Goal: Task Accomplishment & Management: Use online tool/utility

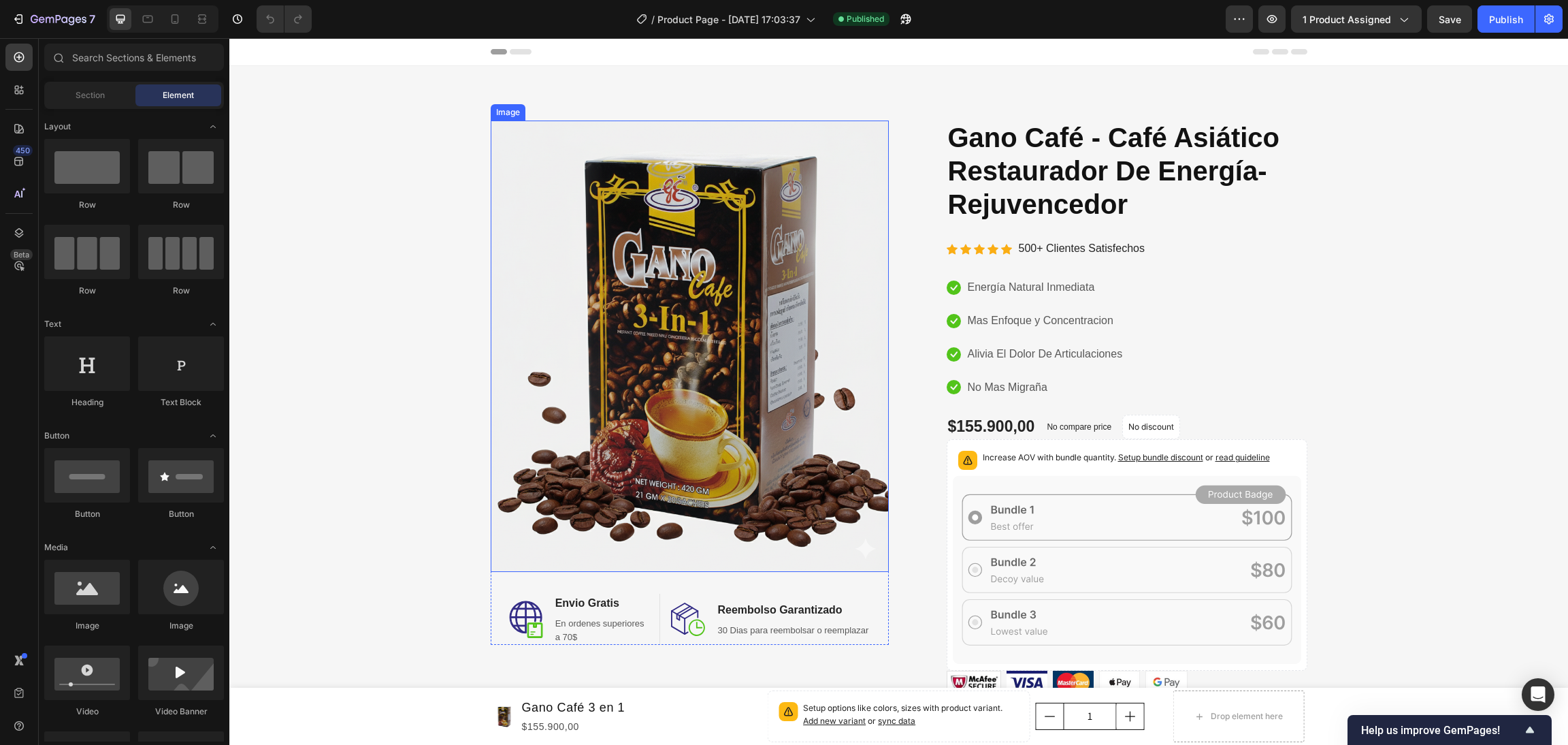
scroll to position [248, 0]
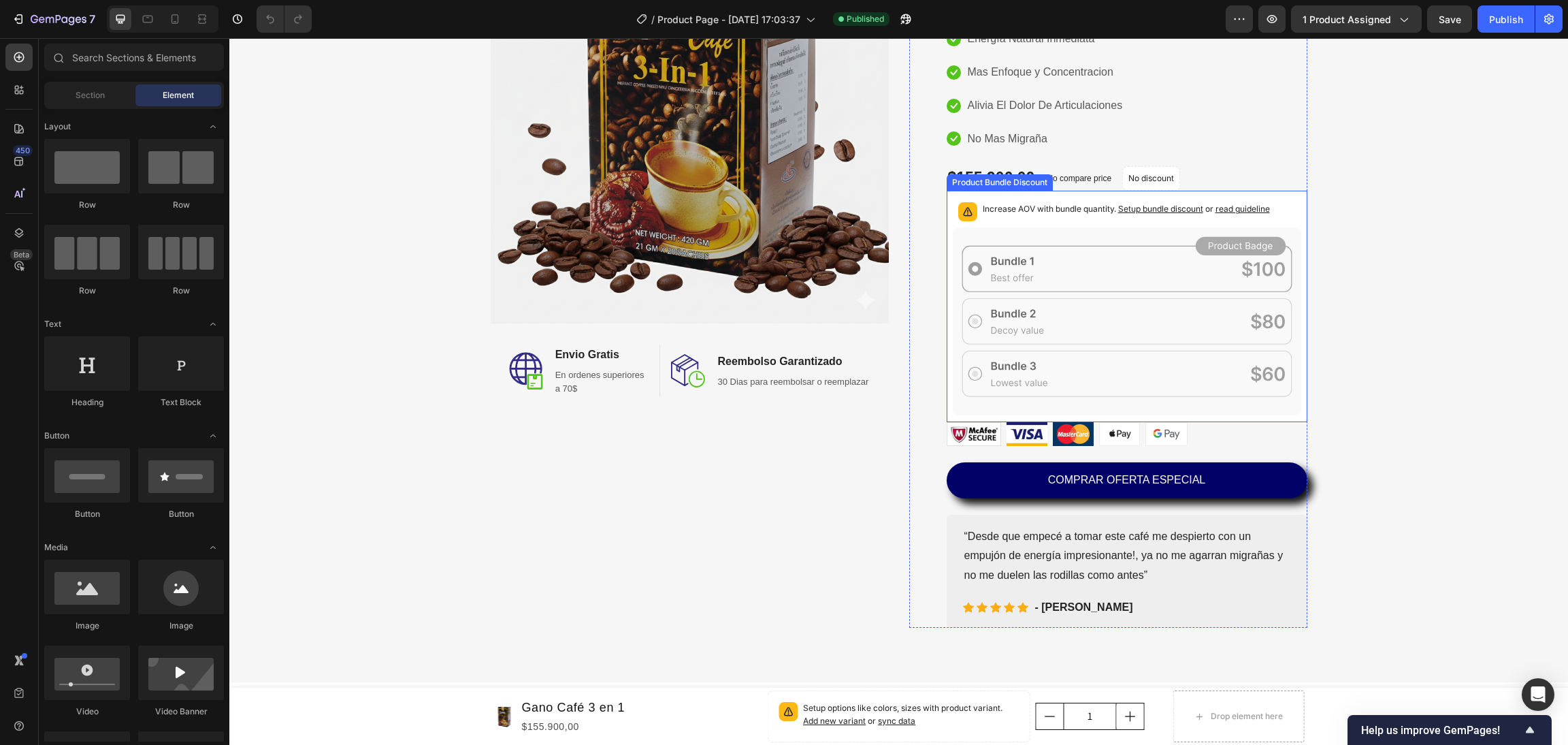
click at [1121, 204] on span "Setup bundle discount" at bounding box center [1160, 209] width 85 height 10
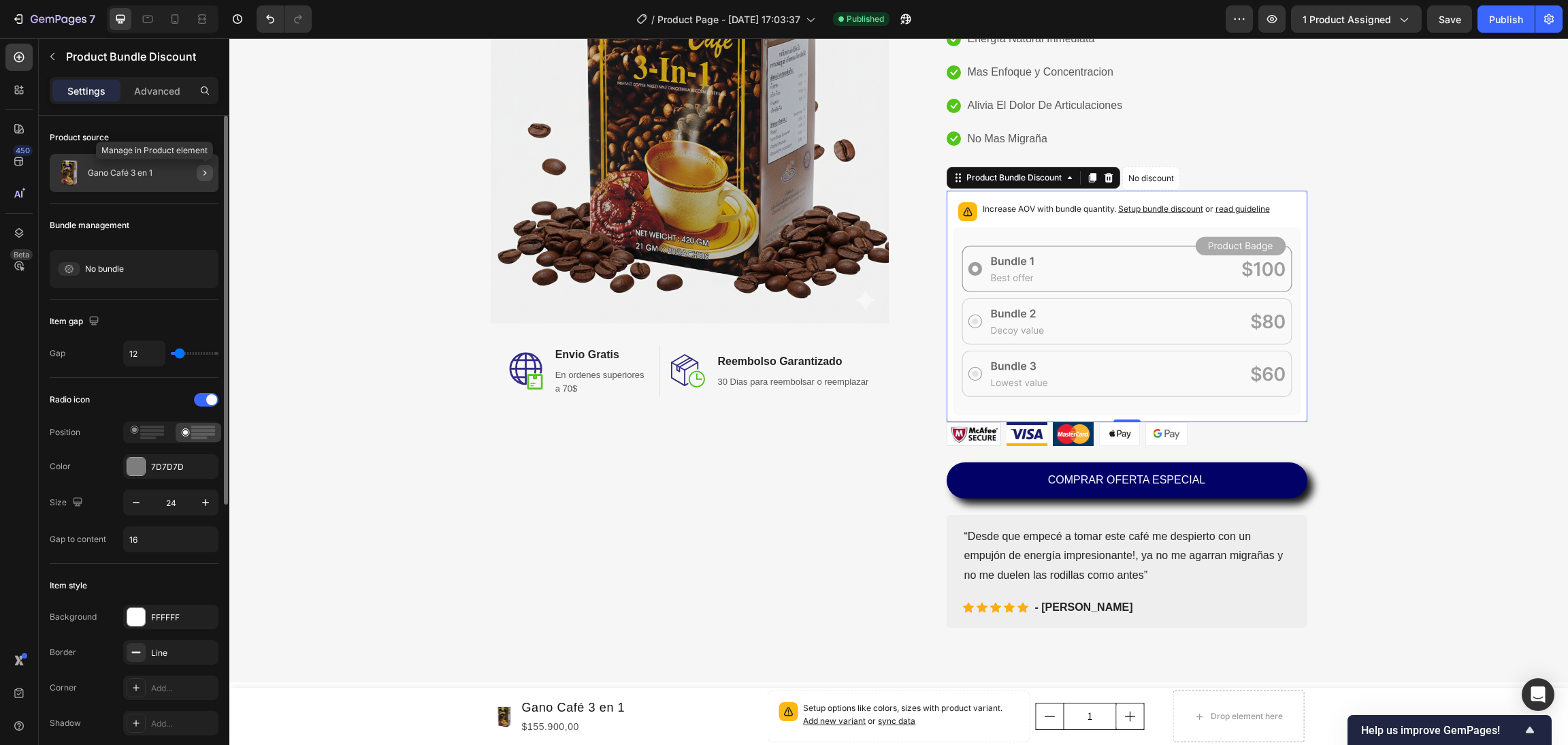
click at [202, 172] on icon "button" at bounding box center [205, 173] width 10 height 10
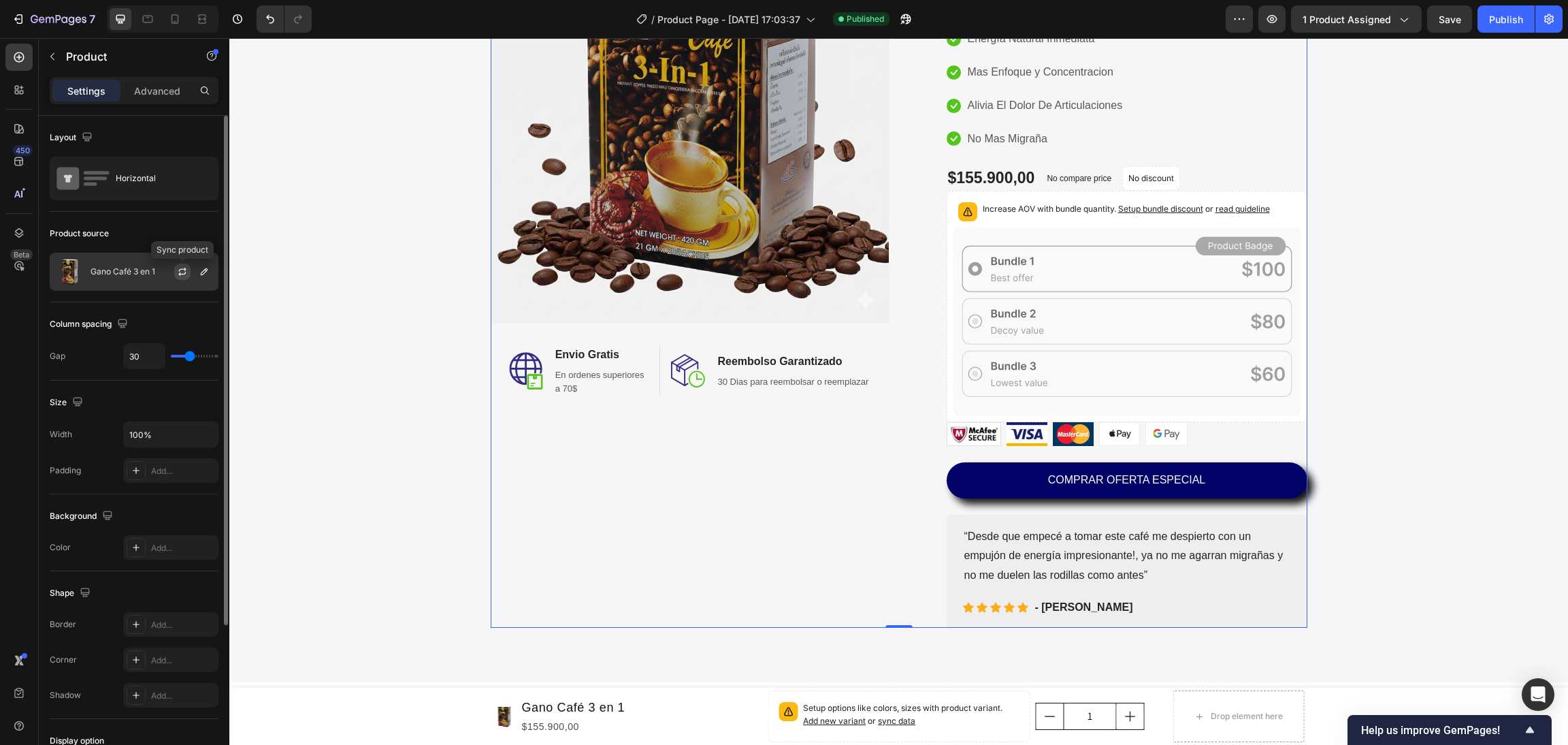
click at [182, 274] on icon "button" at bounding box center [182, 271] width 10 height 10
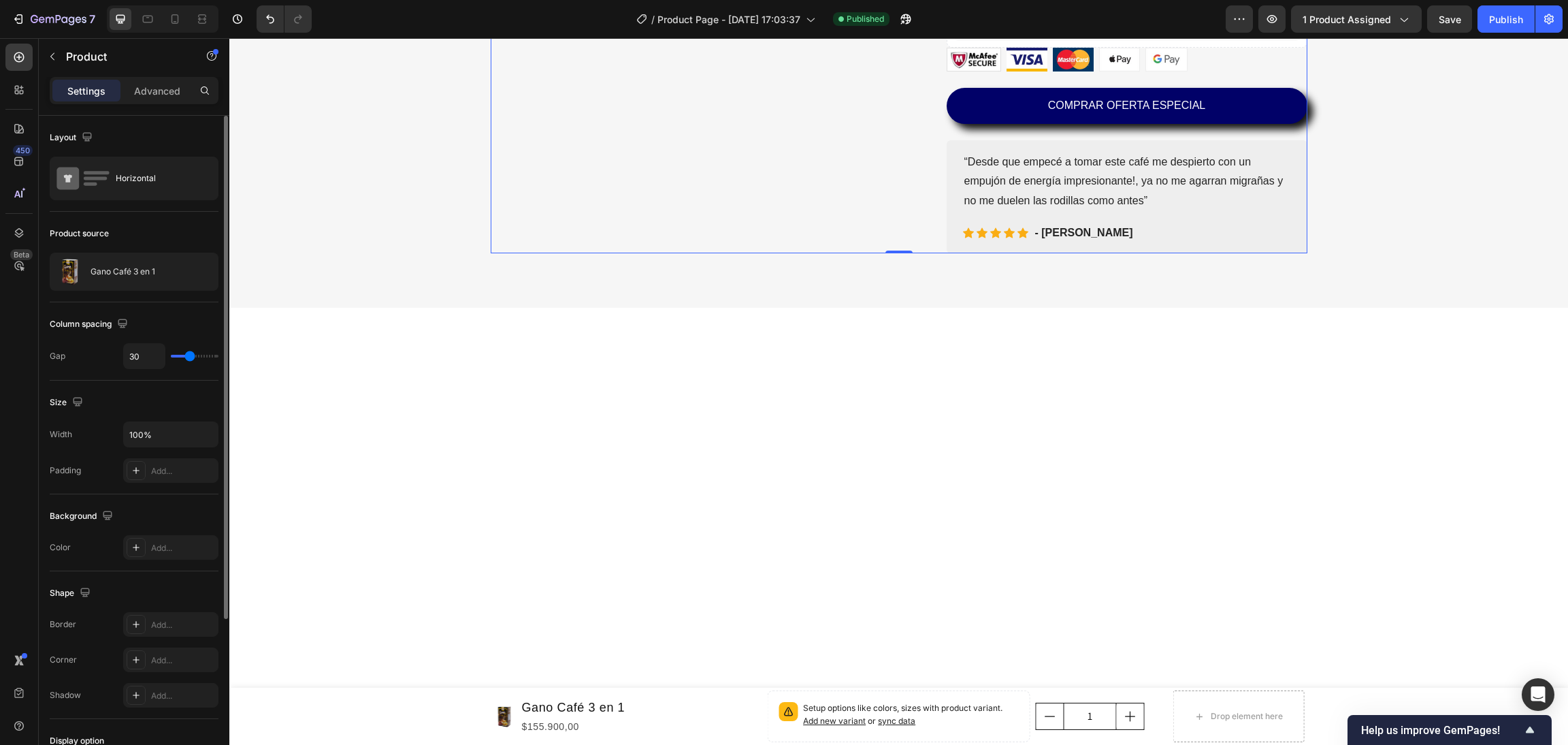
scroll to position [0, 0]
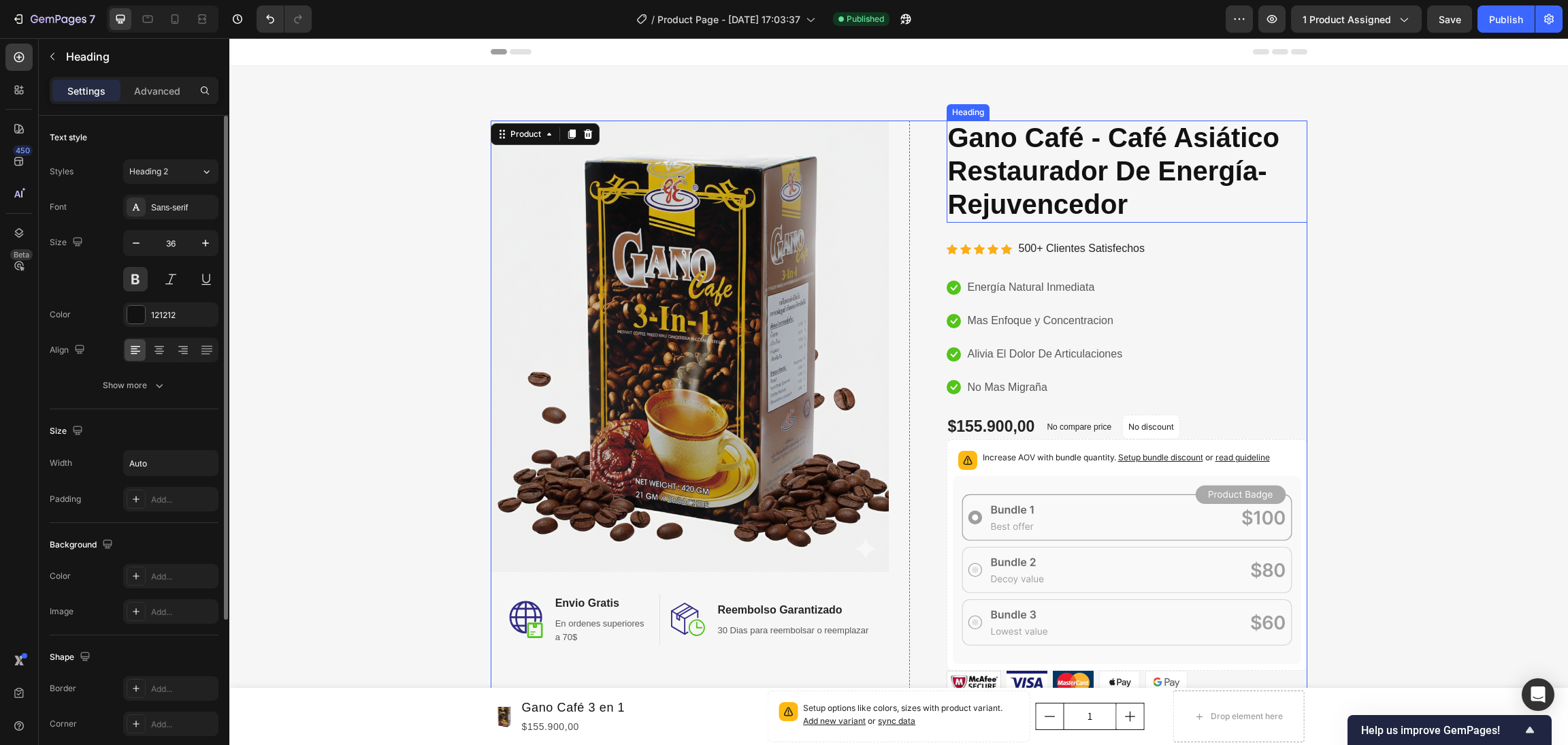
click at [1111, 188] on span "Gano Café - Café Asiático Restaurador De Energía-Rejuvencedor" at bounding box center [1114, 171] width 332 height 97
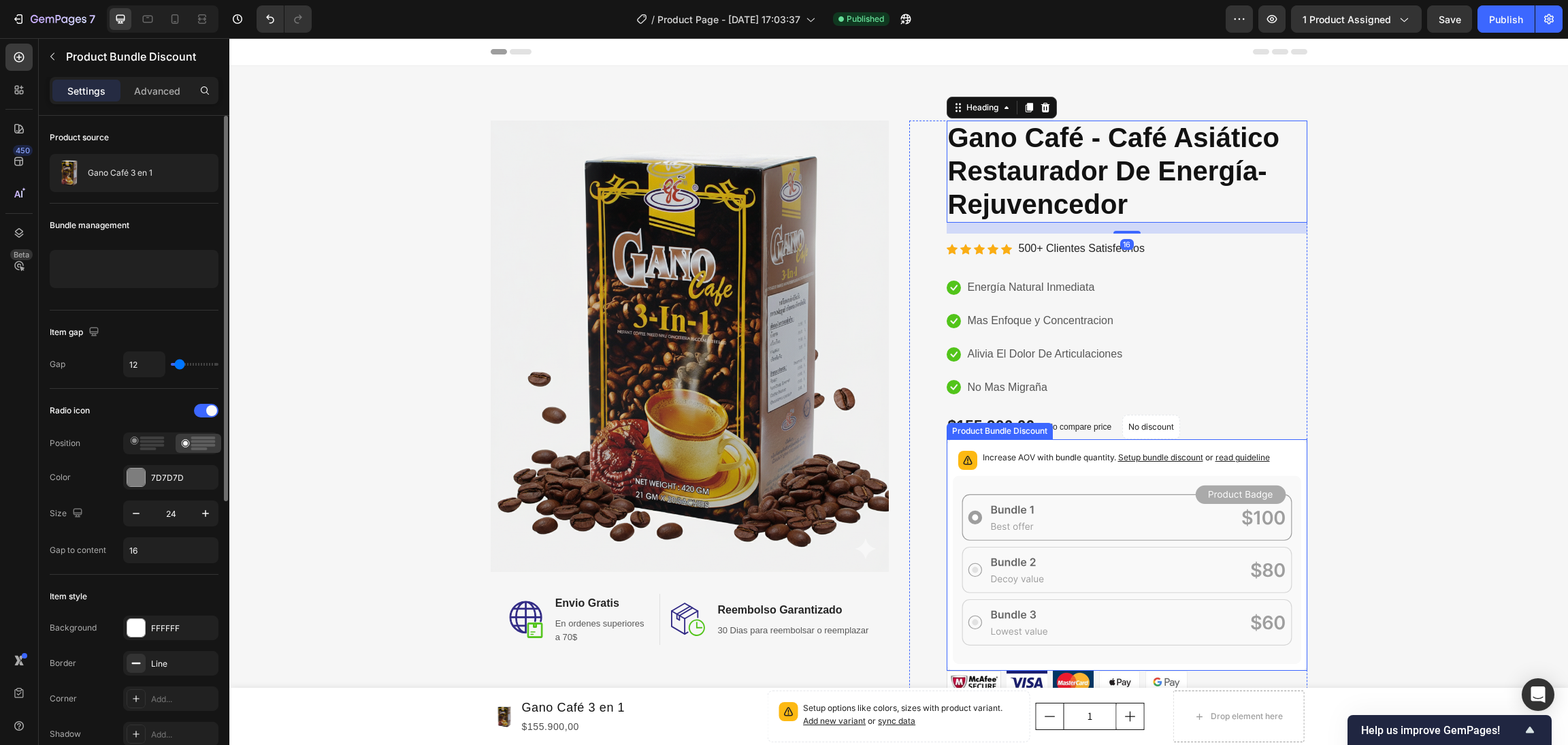
click at [1087, 453] on p "Increase AOV with bundle quantity. Setup bundle discount or read guideline" at bounding box center [1126, 458] width 288 height 14
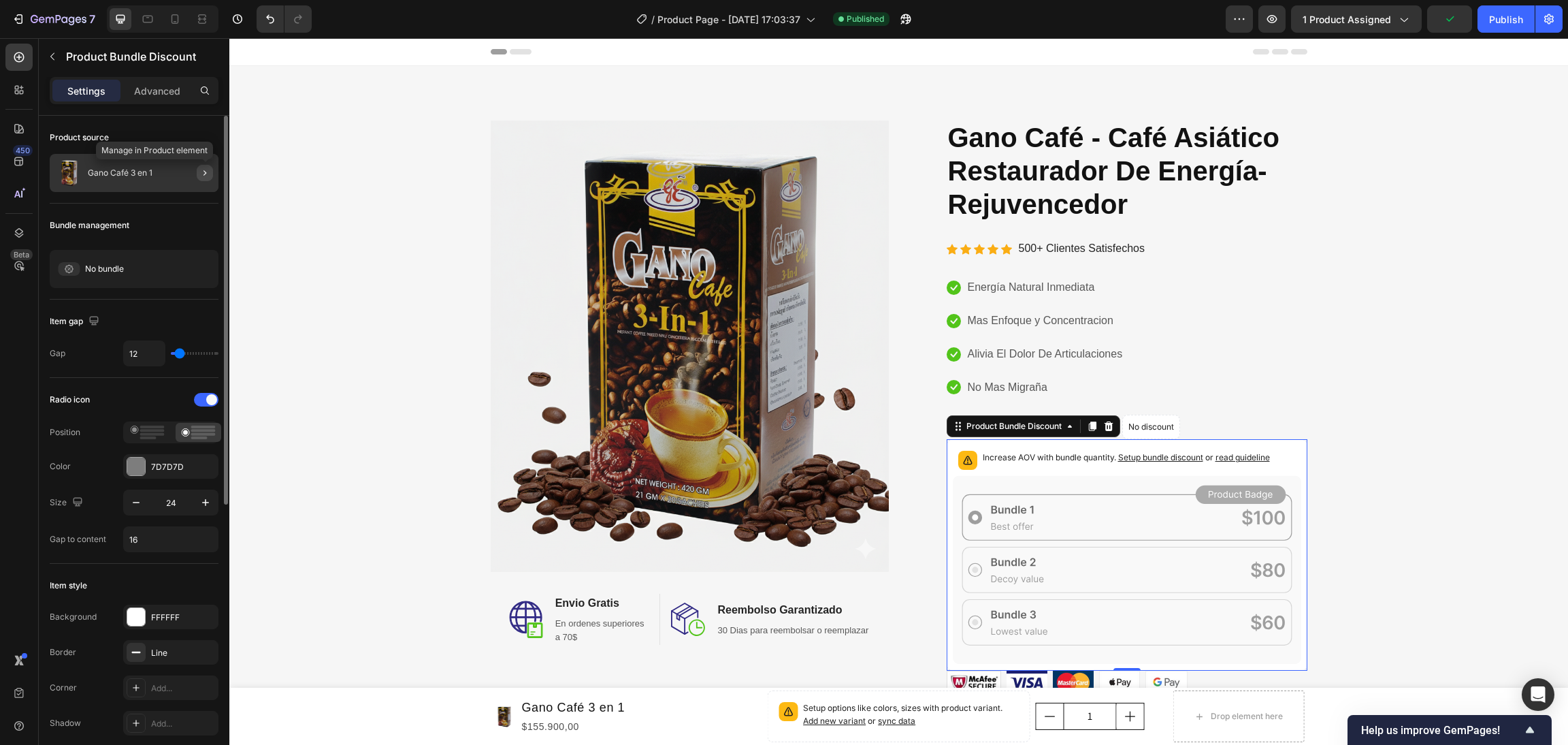
click at [205, 176] on icon "button" at bounding box center [205, 173] width 10 height 10
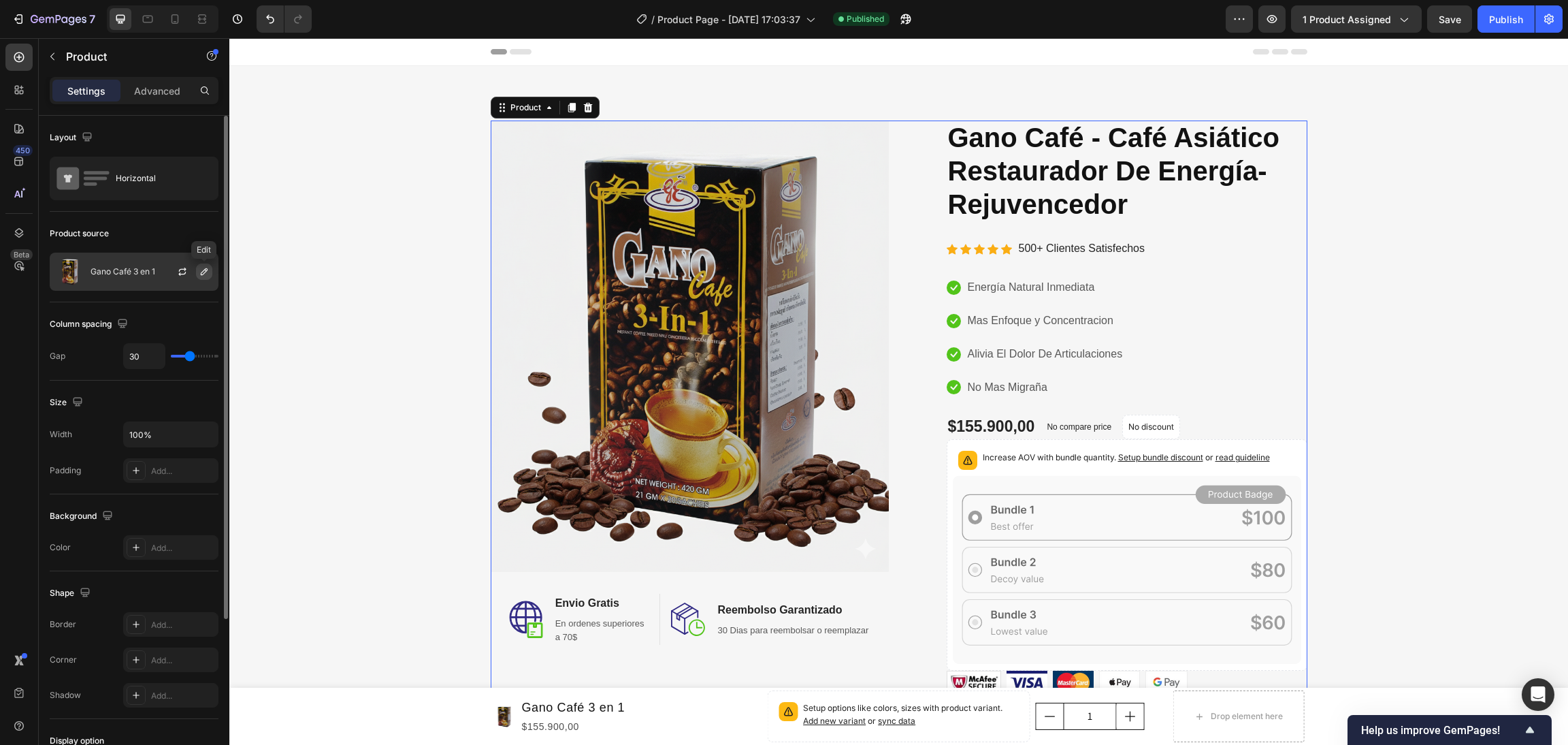
click at [199, 272] on icon "button" at bounding box center [204, 271] width 10 height 10
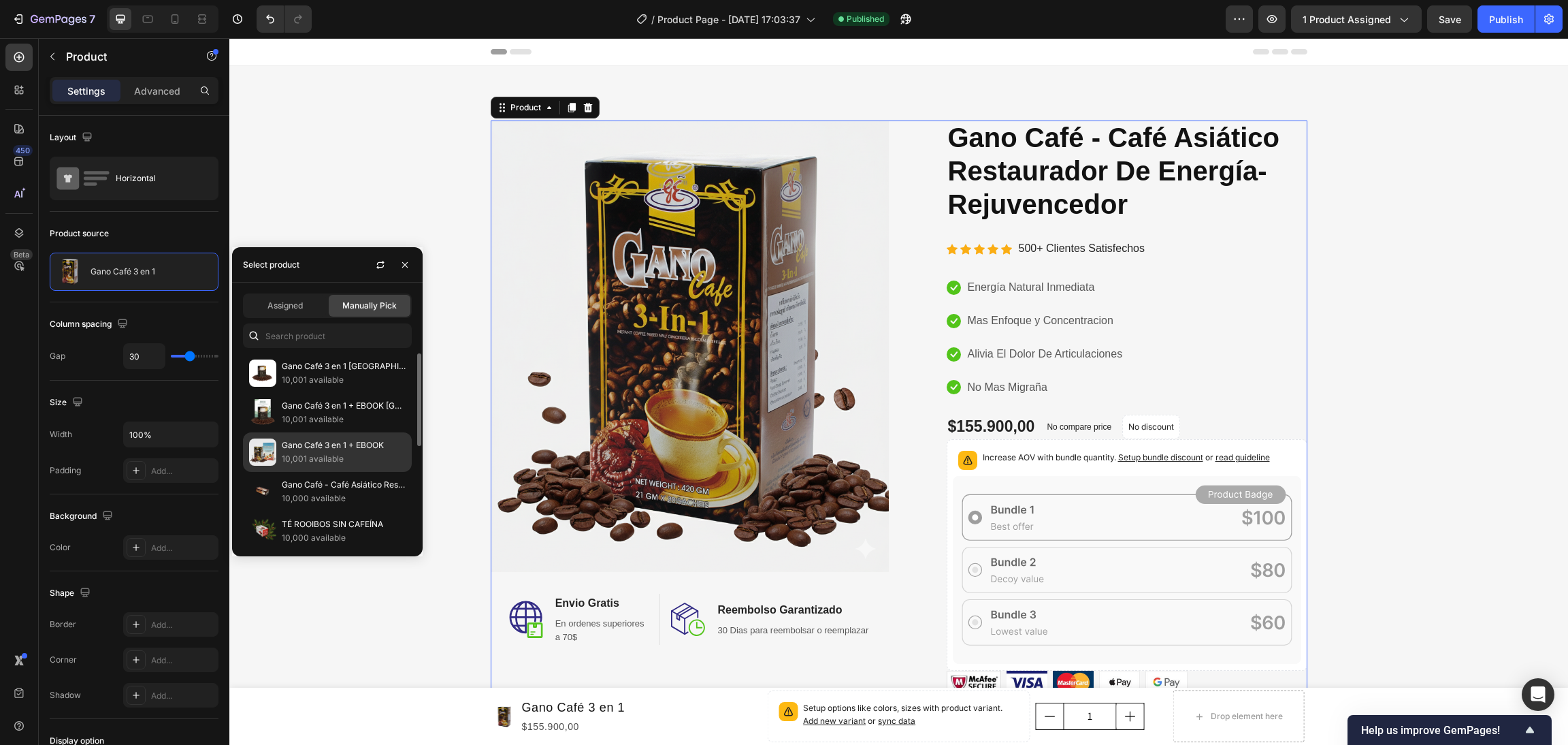
click at [330, 451] on p "Gano Café 3 en 1 + EBOOK" at bounding box center [343, 445] width 124 height 14
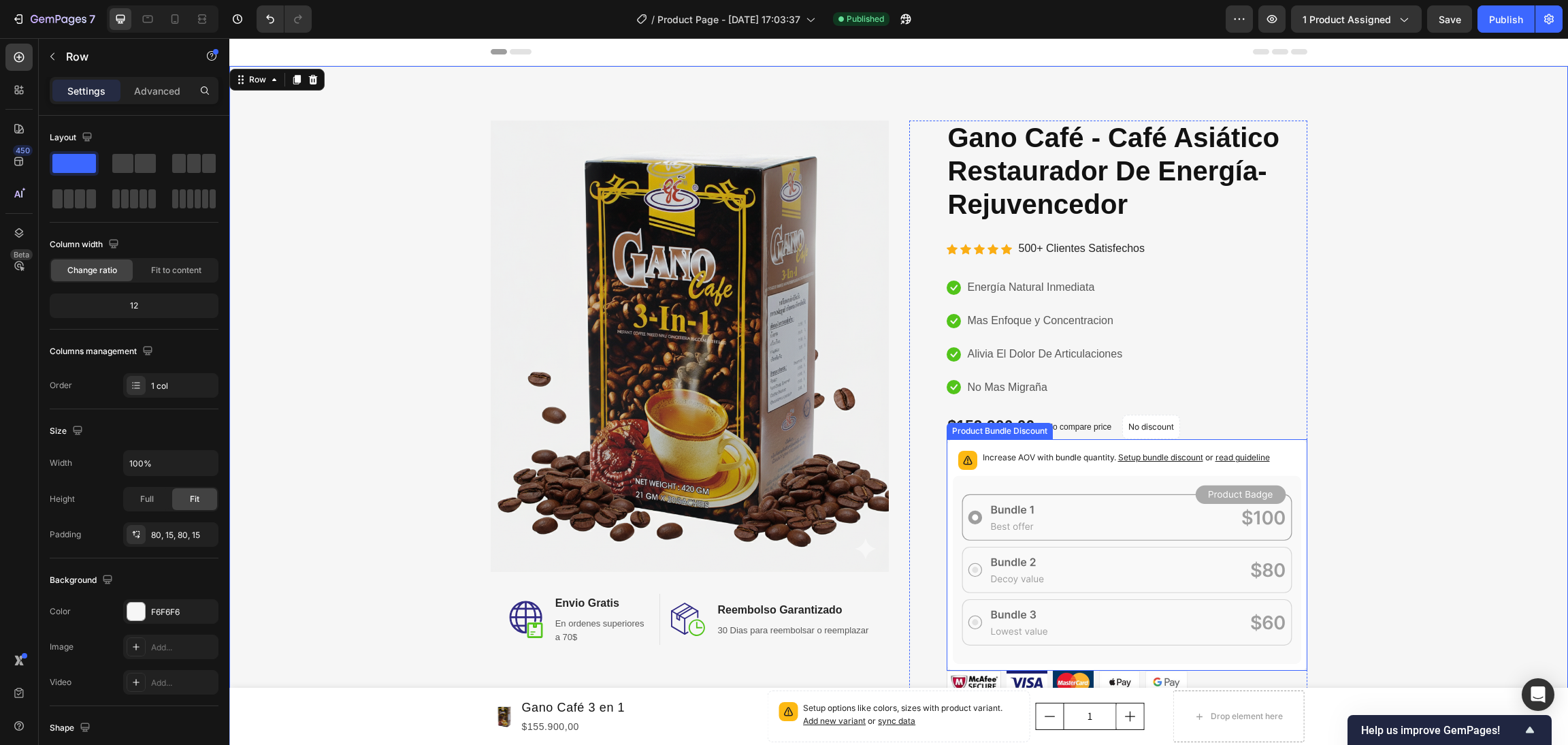
click at [1069, 451] on p "Increase AOV with bundle quantity. Setup bundle discount or read guideline" at bounding box center [1126, 458] width 288 height 14
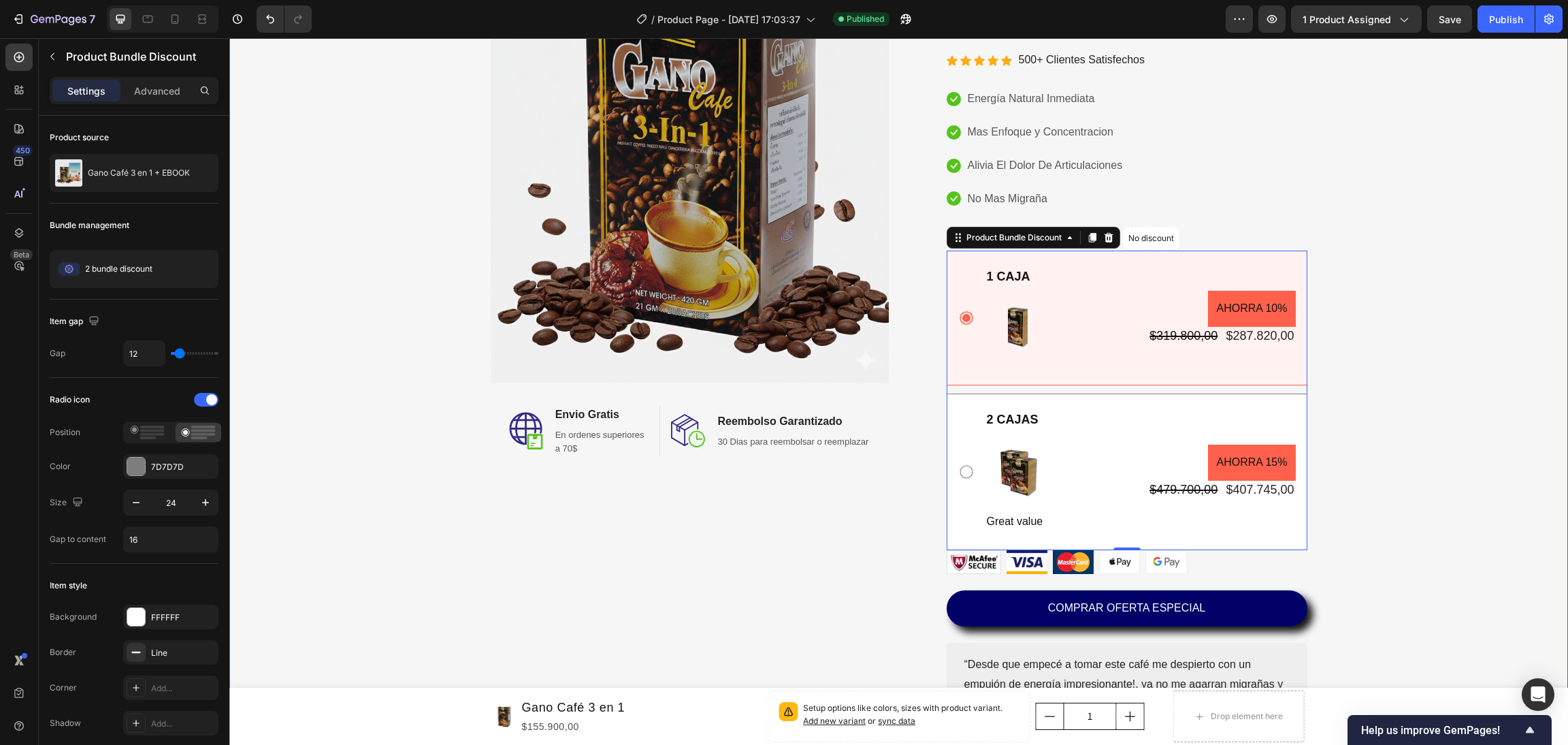
scroll to position [191, 0]
